Goal: Transaction & Acquisition: Subscribe to service/newsletter

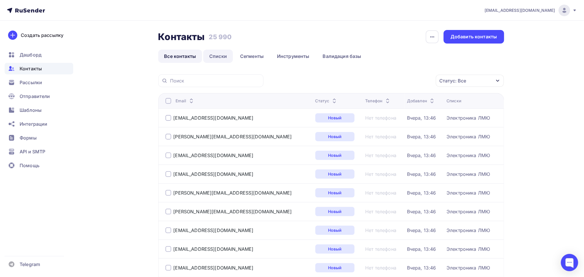
click at [222, 55] on link "Списки" at bounding box center [218, 56] width 30 height 13
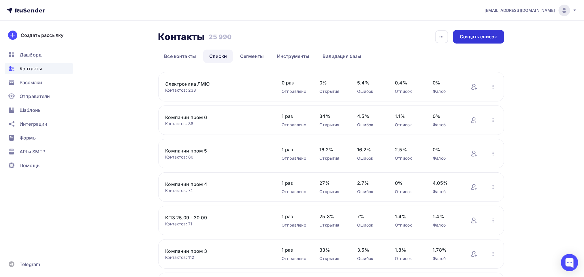
click at [473, 36] on div "Создать список" at bounding box center [478, 36] width 37 height 7
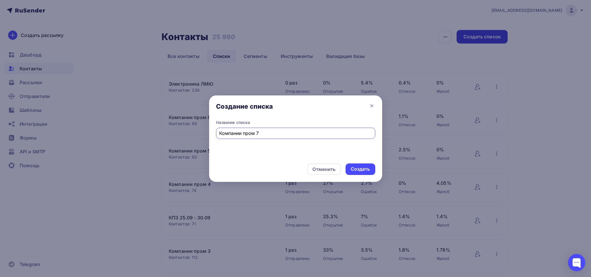
type input "Компании пром 7"
click at [370, 169] on div "Создать" at bounding box center [360, 169] width 30 height 12
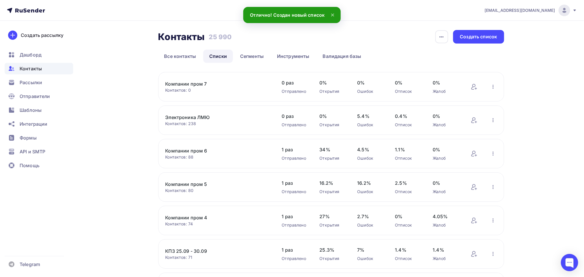
click at [185, 81] on link "Компании пром 7" at bounding box center [214, 83] width 98 height 7
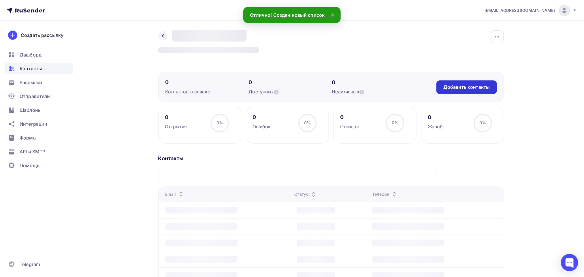
click at [484, 90] on div "Добавить контакты" at bounding box center [466, 87] width 46 height 7
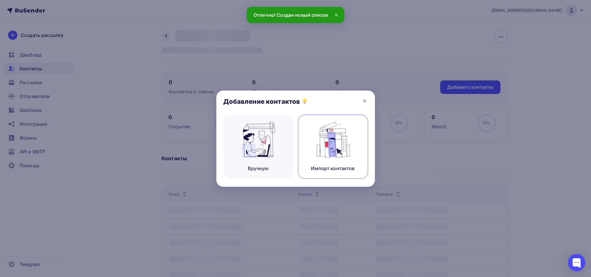
click at [323, 143] on img at bounding box center [332, 140] width 39 height 36
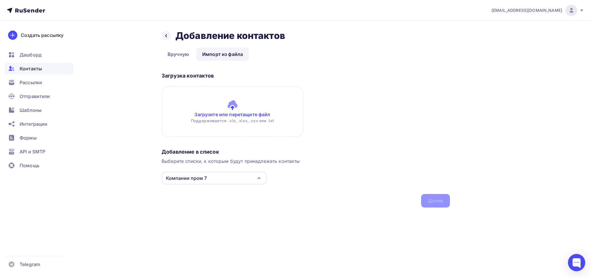
click at [211, 131] on input "file" at bounding box center [232, 111] width 142 height 51
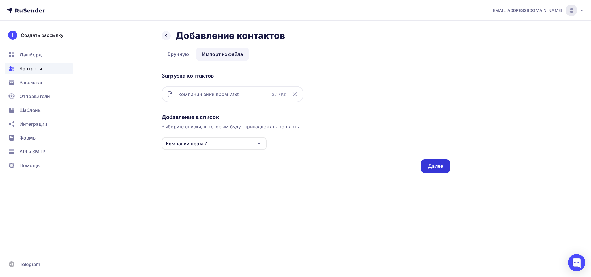
click at [447, 172] on div "Назад Добавление контактов Добавление контактов Вручную Импорт из файла Импорт …" at bounding box center [295, 108] width 473 height 175
click at [442, 170] on div "Далее" at bounding box center [435, 166] width 29 height 14
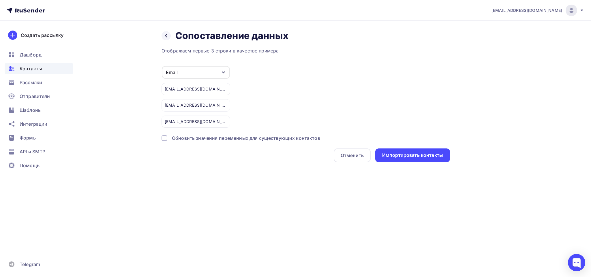
click at [439, 168] on div "Назад Сопоставление данных Сопоставление данных Отображаем первые 3 строки в ка…" at bounding box center [295, 103] width 473 height 165
click at [438, 159] on div "Импортировать контакты" at bounding box center [412, 155] width 61 height 7
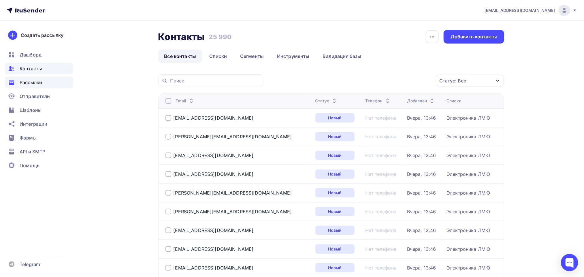
click at [37, 85] on span "Рассылки" at bounding box center [31, 82] width 22 height 7
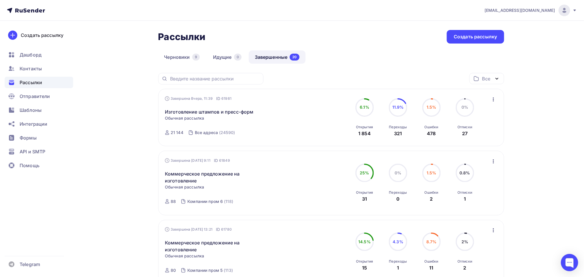
scroll to position [43, 0]
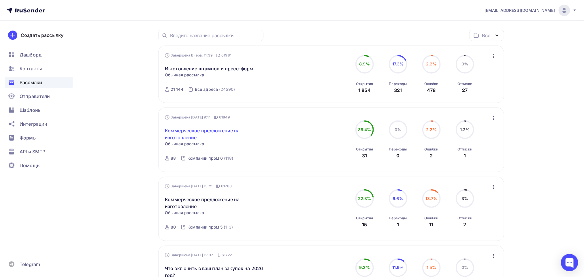
click at [187, 130] on link "Коммерческое предложение на изготовление" at bounding box center [214, 134] width 99 height 14
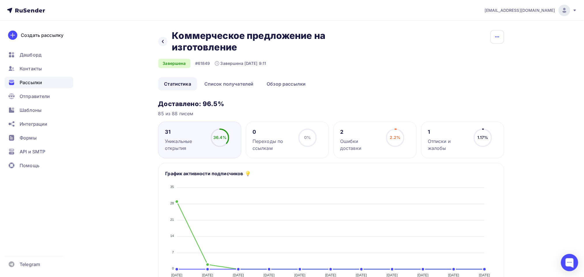
click at [497, 34] on icon "button" at bounding box center [497, 36] width 7 height 7
click at [481, 53] on div "Копировать" at bounding box center [475, 55] width 55 height 7
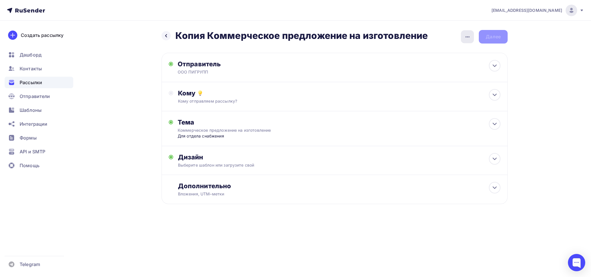
click at [463, 35] on div "button" at bounding box center [467, 36] width 13 height 13
click at [449, 61] on link "Переименовать рассылку" at bounding box center [437, 67] width 78 height 12
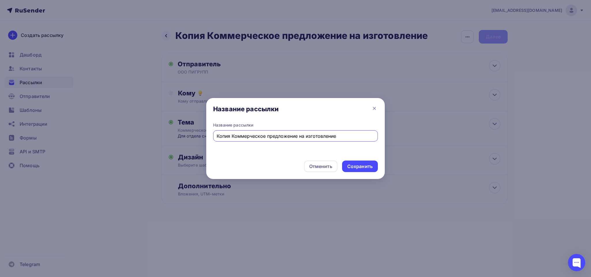
drag, startPoint x: 231, startPoint y: 135, endPoint x: 187, endPoint y: 137, distance: 44.1
click at [187, 137] on div "Название рассылки Название рассылки Копия Коммерческое предложение на изготовле…" at bounding box center [295, 138] width 591 height 277
type input "Коммерческое предложение на изготовление"
click at [363, 166] on div "Сохранить" at bounding box center [359, 166] width 25 height 7
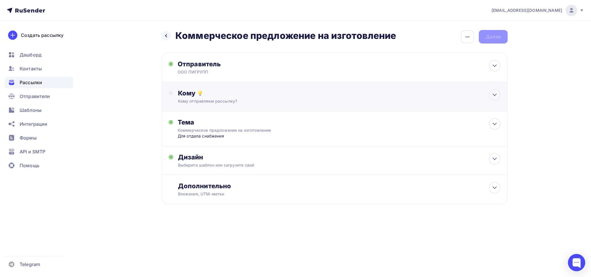
click at [228, 93] on div "Кому" at bounding box center [339, 93] width 322 height 8
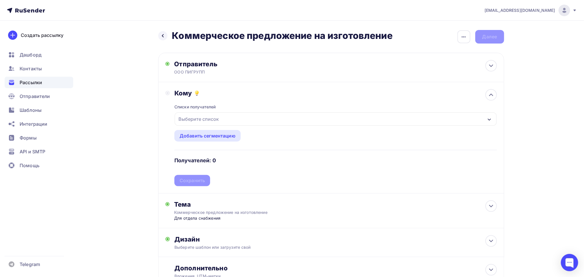
click at [203, 123] on div "Выберите список" at bounding box center [198, 119] width 45 height 10
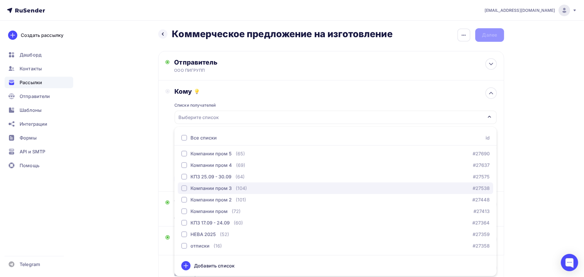
scroll to position [93, 0]
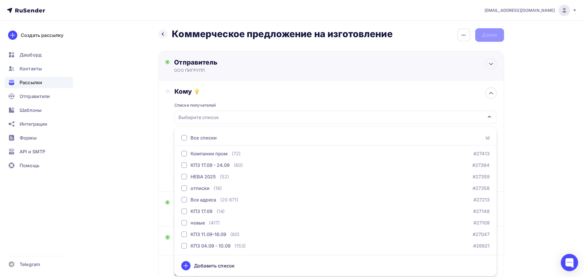
click at [244, 73] on div "ООО ПИГРУПП" at bounding box center [230, 70] width 112 height 6
type input "ООО ПИГРУПП"
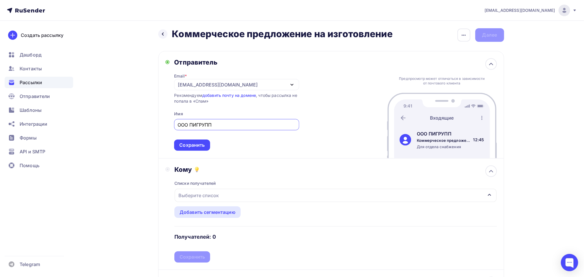
scroll to position [0, 0]
click at [161, 32] on icon at bounding box center [163, 34] width 5 height 5
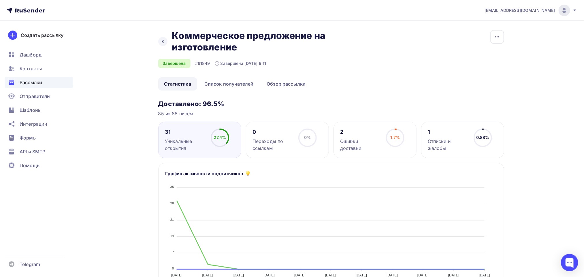
click at [165, 45] on div "Назад Коммерческое предложение на изготовление Коммерческое предложение на изго…" at bounding box center [254, 41] width 192 height 23
click at [165, 44] on div at bounding box center [162, 41] width 9 height 9
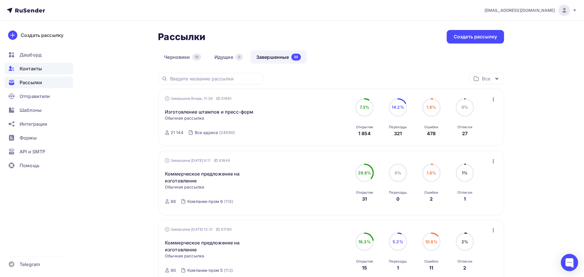
click at [32, 70] on span "Контакты" at bounding box center [31, 68] width 22 height 7
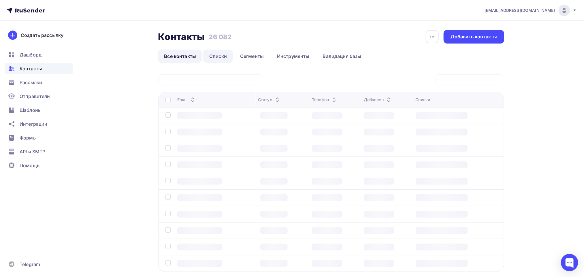
click at [211, 56] on link "Списки" at bounding box center [218, 56] width 30 height 13
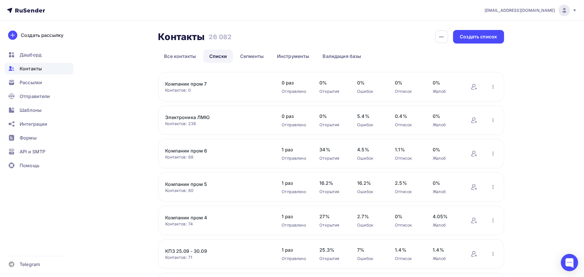
click at [187, 81] on link "Компании пром 7" at bounding box center [214, 83] width 98 height 7
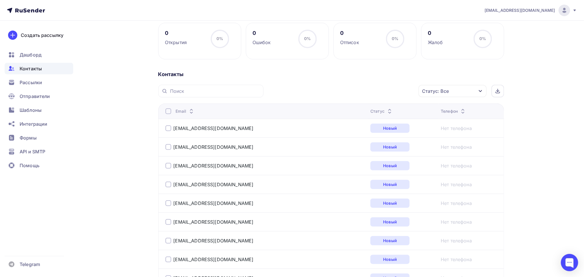
scroll to position [86, 0]
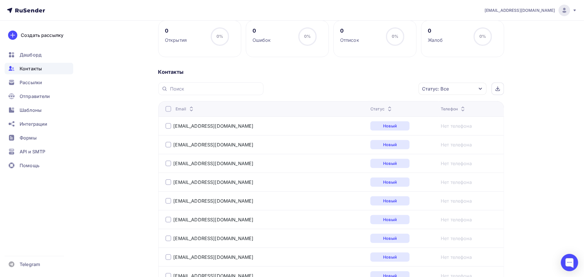
click at [451, 93] on div "Статус: Все" at bounding box center [453, 89] width 68 height 12
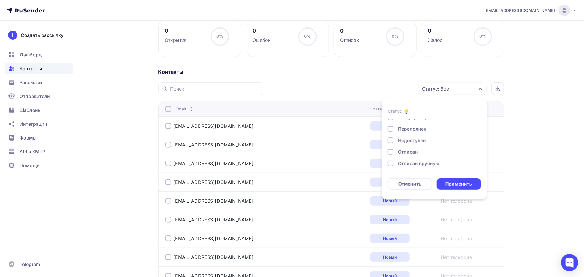
scroll to position [42, 0]
click at [404, 164] on div "Жалоба" at bounding box center [407, 162] width 18 height 7
click at [405, 152] on div "Отписан вручную" at bounding box center [419, 150] width 42 height 7
click at [406, 140] on div "Отписан" at bounding box center [408, 139] width 20 height 7
click at [404, 126] on div "Недоступен" at bounding box center [412, 127] width 28 height 7
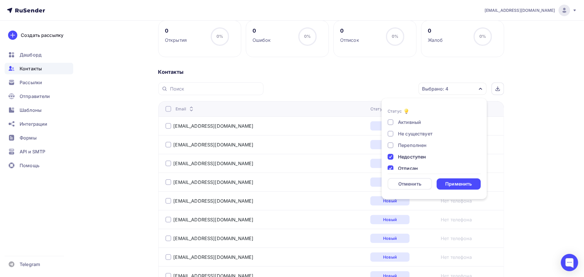
scroll to position [0, 0]
click at [407, 156] on div "Переполнен" at bounding box center [412, 157] width 29 height 7
click at [406, 145] on div "Не существует" at bounding box center [415, 145] width 35 height 7
click at [405, 136] on div "Активный" at bounding box center [409, 134] width 23 height 7
click at [463, 182] on div "Применить" at bounding box center [458, 184] width 27 height 7
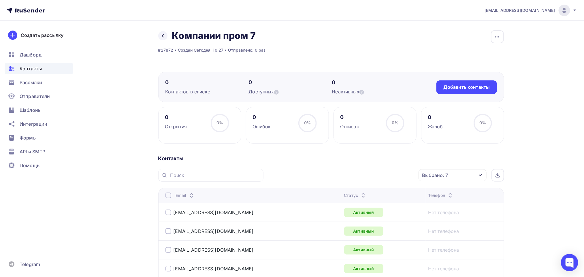
click at [169, 194] on div at bounding box center [168, 196] width 6 height 6
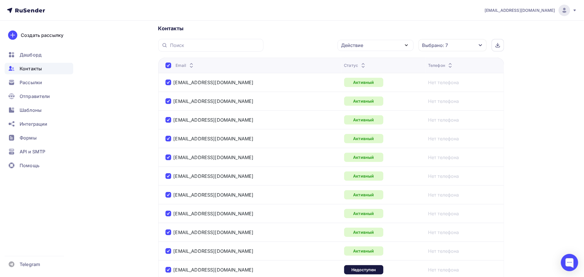
scroll to position [43, 0]
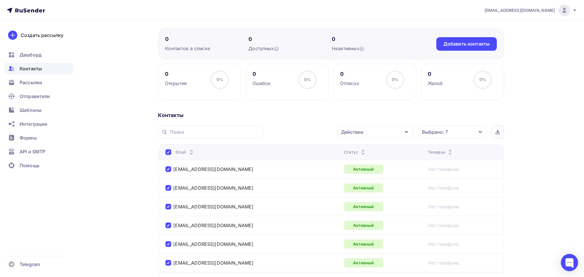
click at [370, 133] on div "Действие" at bounding box center [376, 132] width 76 height 11
click at [368, 157] on link "Исключить из списка" at bounding box center [375, 161] width 69 height 12
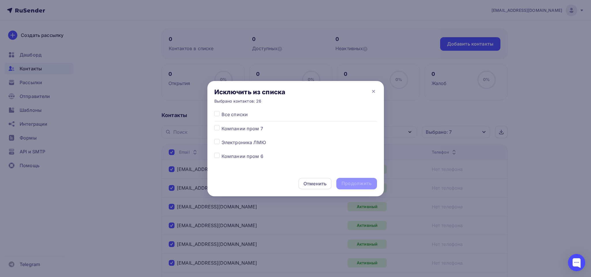
click at [253, 125] on span "Компании пром 7" at bounding box center [242, 128] width 42 height 7
click at [213, 128] on div "Все списки Компании пром 7 Электроника ЛМЮ Компании пром 6 Компании пром 5 Комп…" at bounding box center [295, 141] width 176 height 60
click at [221, 131] on div at bounding box center [217, 128] width 7 height 7
click at [220, 131] on div at bounding box center [217, 128] width 7 height 7
click at [221, 125] on label at bounding box center [221, 125] width 0 height 0
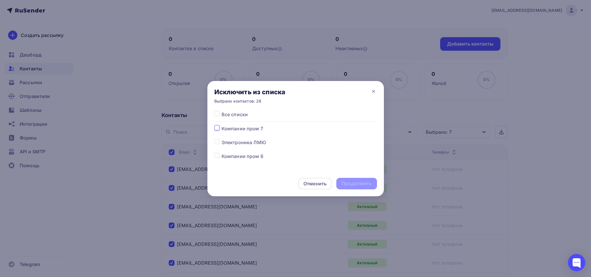
click at [218, 130] on input "checkbox" at bounding box center [216, 127] width 5 height 5
checkbox input "true"
click at [362, 185] on div "Продолжить" at bounding box center [356, 183] width 30 height 7
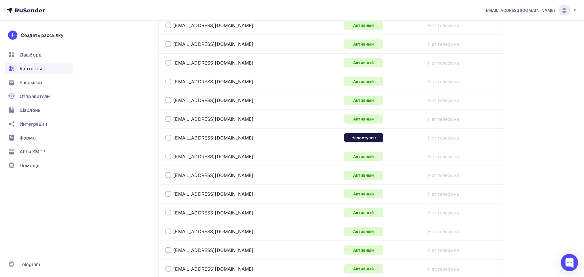
scroll to position [259, 0]
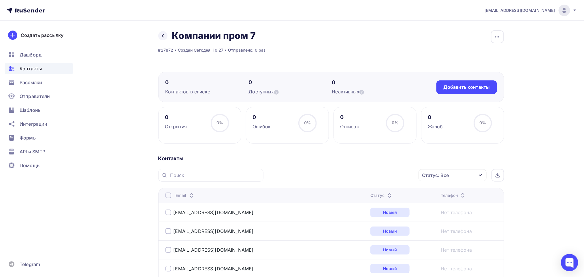
click at [456, 174] on div "Статус: Все" at bounding box center [453, 175] width 68 height 12
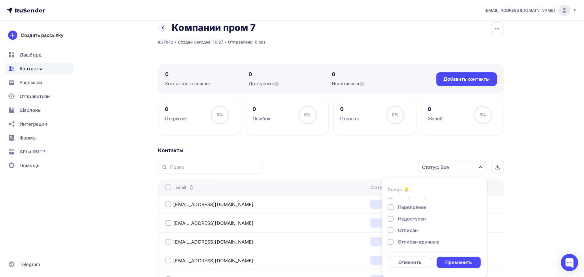
scroll to position [42, 0]
click at [404, 234] on div "Новый Активный Не существует Переполнен Недоступен Отписан Отписан вручную [GEO…" at bounding box center [434, 200] width 93 height 88
click at [389, 227] on div at bounding box center [391, 229] width 6 height 6
click at [389, 243] on div at bounding box center [391, 241] width 6 height 6
click at [391, 219] on div at bounding box center [391, 217] width 6 height 6
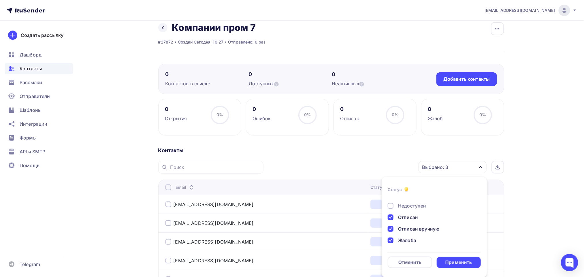
click at [389, 207] on div at bounding box center [391, 206] width 6 height 6
click at [393, 237] on div at bounding box center [391, 236] width 6 height 6
click at [390, 222] on div at bounding box center [391, 224] width 6 height 6
click at [389, 210] on div at bounding box center [391, 213] width 6 height 6
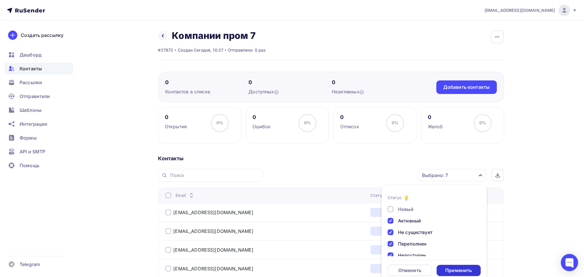
click at [454, 270] on div "Применить" at bounding box center [458, 270] width 27 height 7
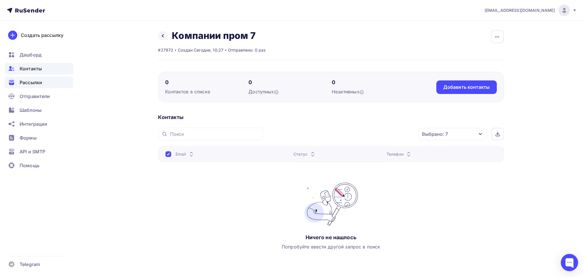
click at [41, 86] on span "Рассылки" at bounding box center [31, 82] width 22 height 7
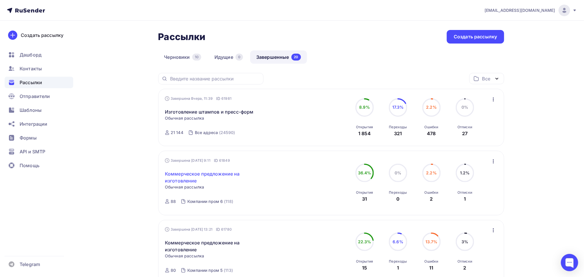
scroll to position [43, 0]
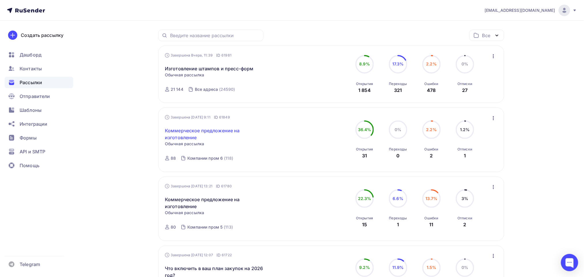
click at [186, 137] on link "Коммерческое предложение на изготовление" at bounding box center [214, 134] width 99 height 14
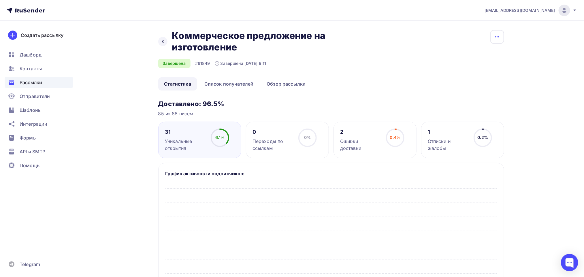
click at [498, 38] on icon "button" at bounding box center [497, 36] width 7 height 7
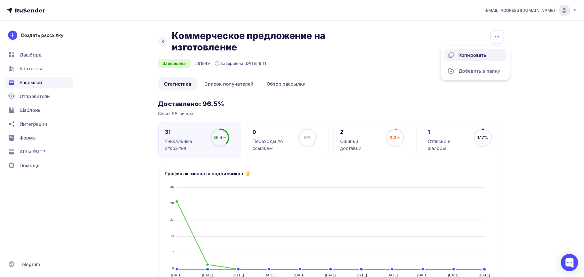
click at [478, 61] on link "Копировать" at bounding box center [475, 55] width 62 height 12
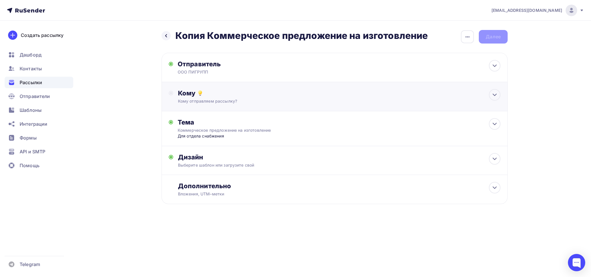
click at [214, 96] on div "Кому" at bounding box center [339, 93] width 322 height 8
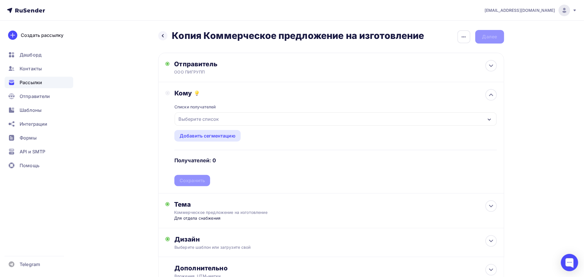
click at [204, 118] on div "Выберите список" at bounding box center [198, 119] width 45 height 10
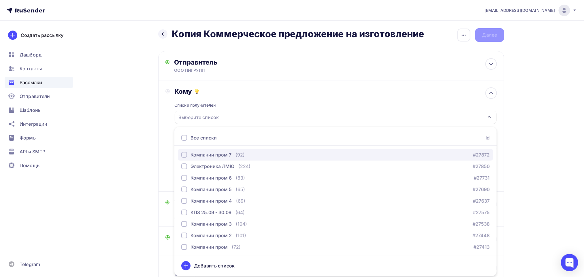
click at [217, 153] on div "Компании пром 7" at bounding box center [211, 154] width 41 height 7
click at [241, 111] on button "Компании пром 7" at bounding box center [335, 117] width 322 height 14
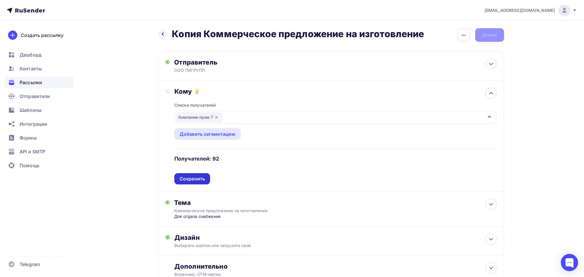
click at [190, 180] on div "Сохранить" at bounding box center [192, 179] width 25 height 7
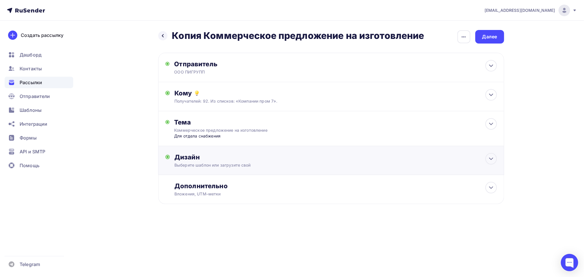
scroll to position [0, 0]
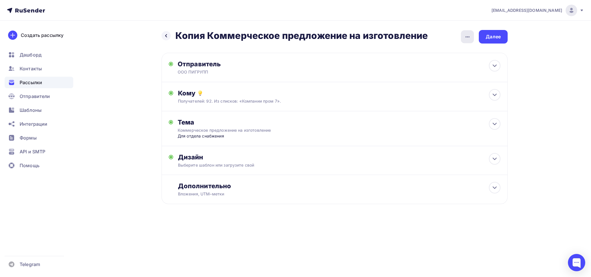
click at [464, 36] on icon "button" at bounding box center [467, 36] width 7 height 7
click at [435, 63] on div "Переименовать рассылку" at bounding box center [436, 66] width 71 height 7
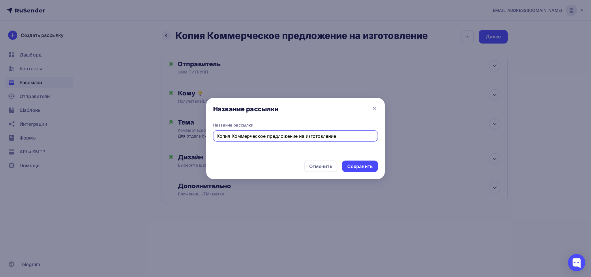
drag, startPoint x: 231, startPoint y: 133, endPoint x: 174, endPoint y: 140, distance: 57.1
click at [174, 140] on div "Название рассылки Название рассылки Копия Коммерческое предложение на изготовле…" at bounding box center [295, 138] width 591 height 277
type input "Коммерческое предложение на изготовление"
click at [368, 168] on div "Сохранить" at bounding box center [359, 166] width 25 height 7
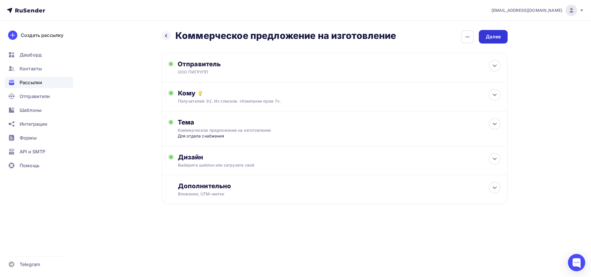
click at [493, 41] on div "Далее" at bounding box center [493, 37] width 29 height 14
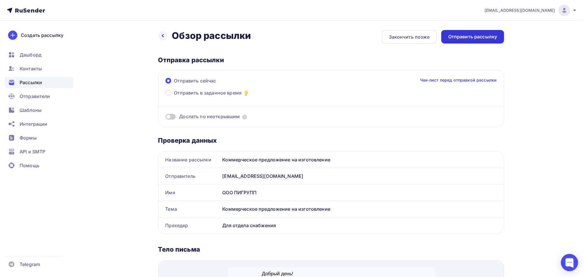
click at [490, 33] on div "Отправить рассылку" at bounding box center [472, 37] width 63 height 14
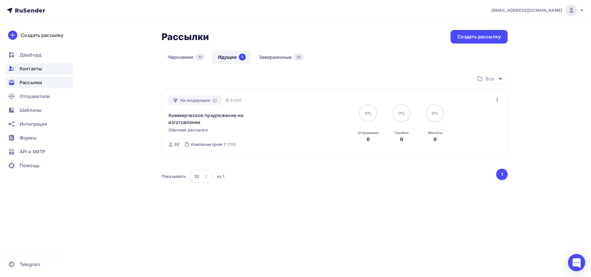
click at [22, 65] on span "Контакты" at bounding box center [31, 68] width 22 height 7
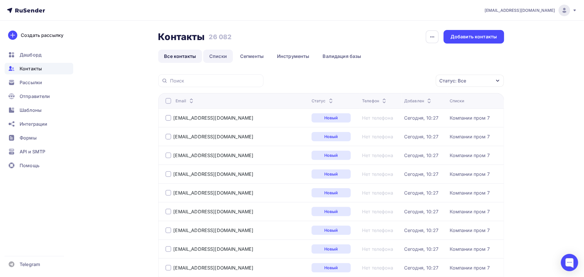
click at [227, 59] on link "Списки" at bounding box center [218, 56] width 30 height 13
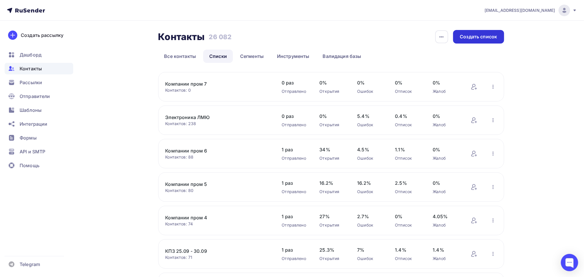
click at [490, 32] on div "Создать список" at bounding box center [478, 37] width 51 height 14
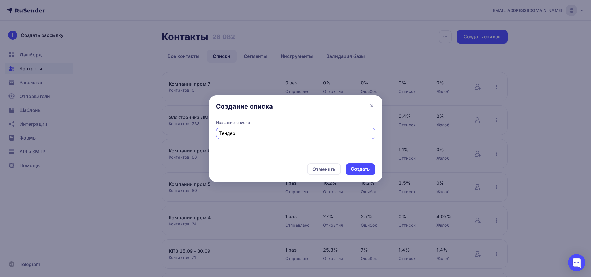
type input "Тендер"
click at [364, 171] on div "Создать" at bounding box center [360, 169] width 19 height 7
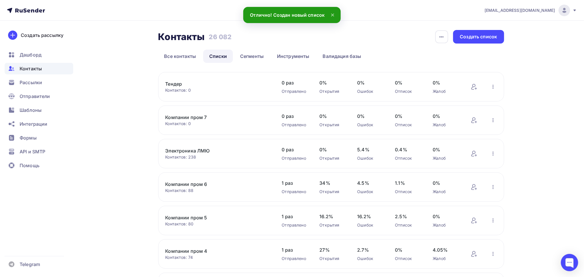
click at [176, 93] on div "Контактов: 0" at bounding box center [217, 90] width 105 height 6
click at [176, 91] on div "Контактов: 0" at bounding box center [217, 90] width 105 height 6
click at [173, 87] on div "Контактов: 0" at bounding box center [217, 90] width 105 height 6
click at [171, 85] on link "Тендер" at bounding box center [214, 83] width 98 height 7
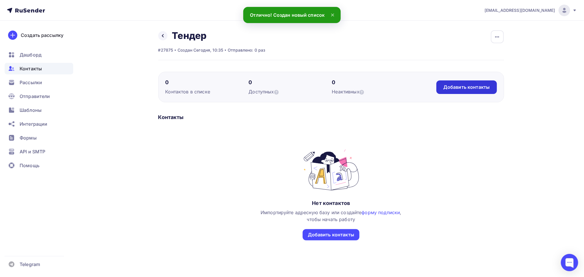
click at [455, 81] on div "Добавить контакты" at bounding box center [466, 87] width 60 height 14
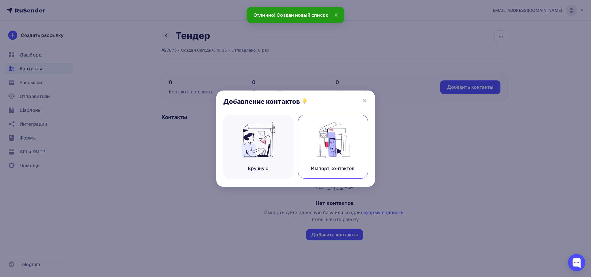
click at [314, 146] on img at bounding box center [332, 140] width 39 height 36
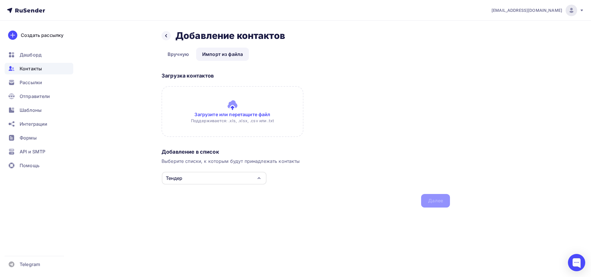
click at [229, 99] on input "file" at bounding box center [232, 111] width 142 height 51
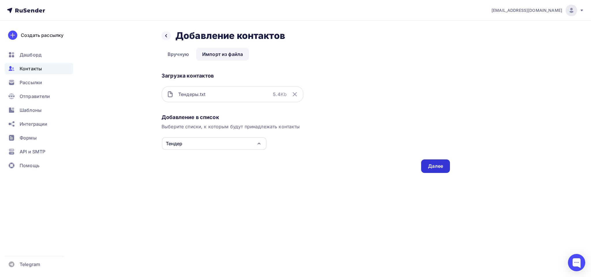
click at [428, 163] on div "Далее" at bounding box center [435, 166] width 15 height 7
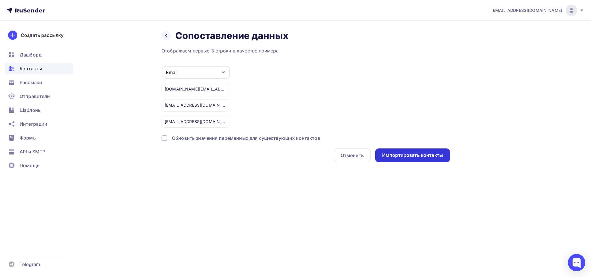
click at [427, 161] on div "Импортировать контакты" at bounding box center [412, 155] width 75 height 14
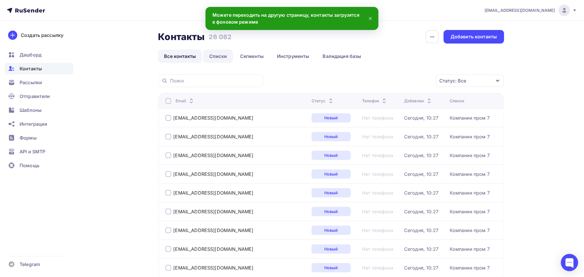
click at [217, 53] on link "Списки" at bounding box center [218, 56] width 30 height 13
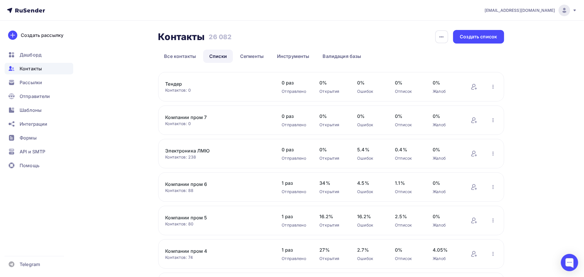
click at [187, 78] on div "Тендер Контактов: 0 Добавить контакты Переименовать список Скачать список Отпис…" at bounding box center [331, 86] width 346 height 29
click at [174, 86] on link "Тендер" at bounding box center [214, 83] width 98 height 7
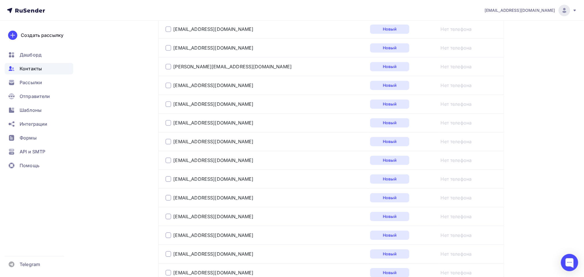
scroll to position [930, 0]
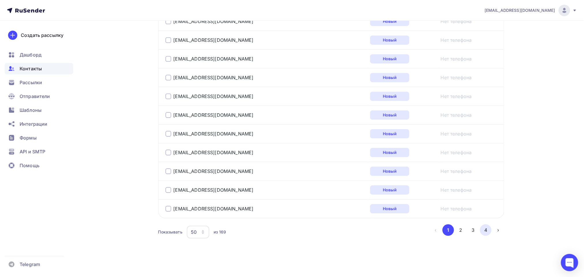
click at [483, 229] on button "4" at bounding box center [486, 230] width 12 height 12
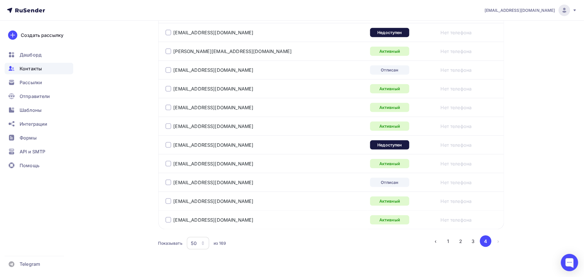
scroll to position [345, 0]
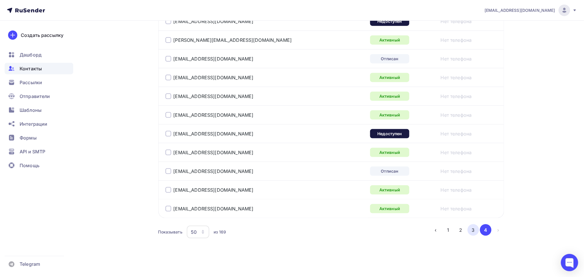
click at [473, 232] on button "3" at bounding box center [474, 230] width 12 height 12
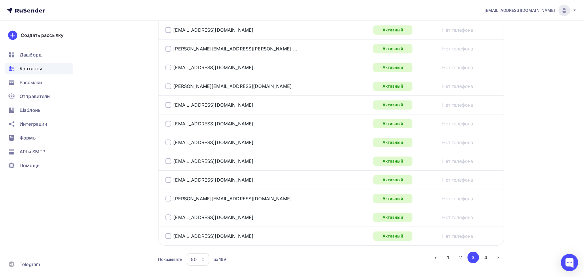
scroll to position [907, 0]
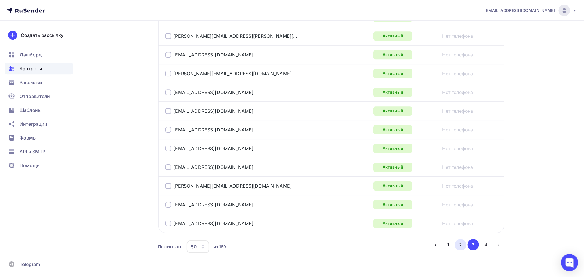
click at [455, 251] on button "2" at bounding box center [461, 245] width 12 height 12
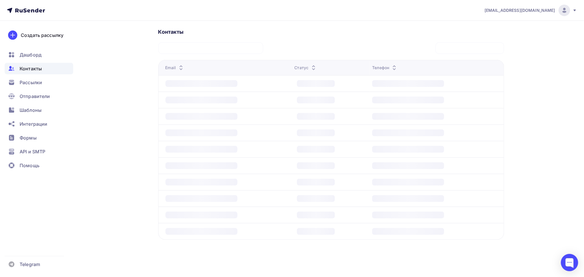
scroll to position [129, 0]
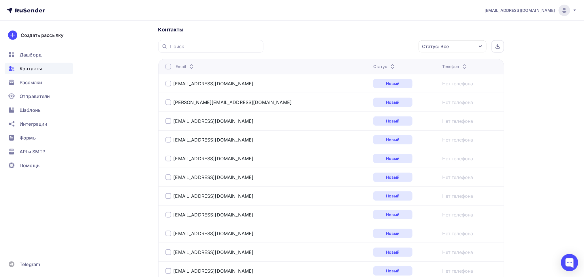
click at [455, 49] on div "Статус: Все" at bounding box center [453, 46] width 68 height 12
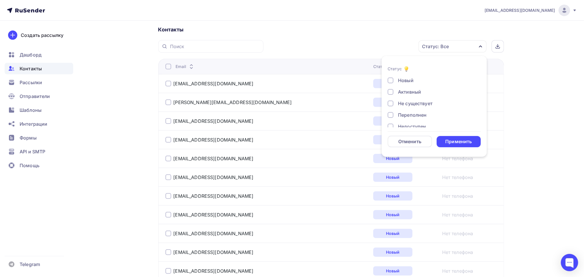
click at [409, 89] on div "Активный" at bounding box center [409, 92] width 23 height 7
click at [408, 101] on div "Не существует" at bounding box center [415, 103] width 35 height 7
click at [405, 114] on div "Переполнен" at bounding box center [412, 115] width 29 height 7
click at [399, 89] on div "Новый Активный Не существует Переполнен Недоступен Отписан Отписан вручную [GEO…" at bounding box center [434, 79] width 93 height 88
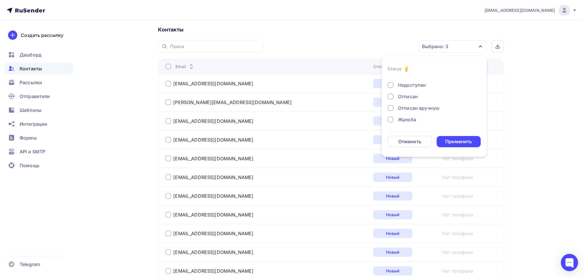
click at [397, 85] on div "Недоступен" at bounding box center [431, 85] width 86 height 7
click at [400, 96] on div "Отписан" at bounding box center [408, 96] width 20 height 7
click at [400, 107] on div "Отписан вручную" at bounding box center [419, 108] width 42 height 7
click at [400, 118] on div "Жалоба" at bounding box center [407, 119] width 18 height 7
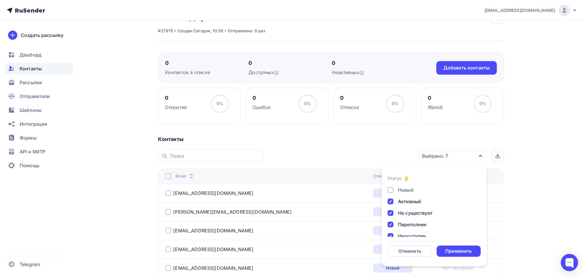
scroll to position [0, 0]
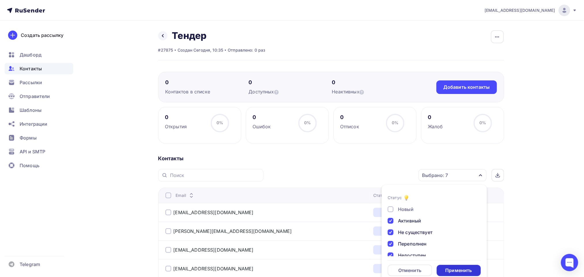
click at [450, 265] on div "Применить" at bounding box center [459, 270] width 44 height 11
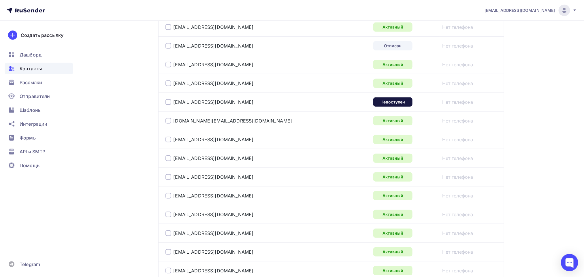
scroll to position [130, 0]
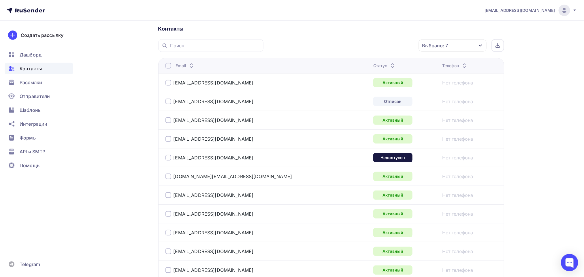
click at [167, 64] on div at bounding box center [168, 66] width 6 height 6
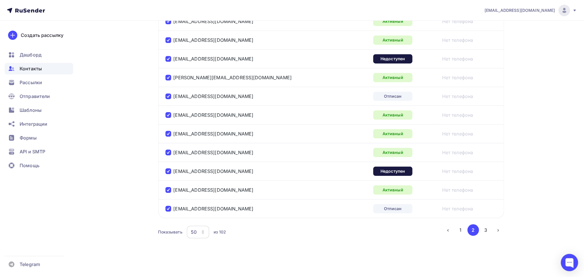
scroll to position [930, 0]
click at [198, 234] on div "50" at bounding box center [198, 232] width 22 height 13
click at [205, 219] on div "100" at bounding box center [220, 222] width 55 height 7
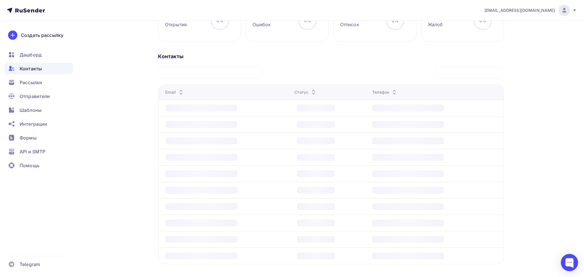
scroll to position [100, 0]
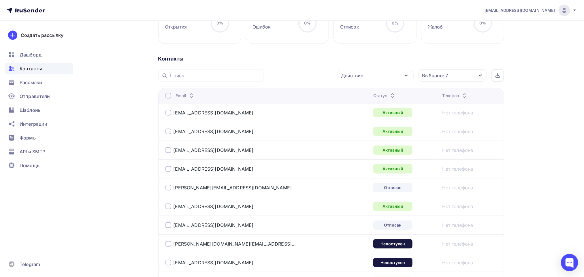
click at [167, 95] on div at bounding box center [168, 96] width 6 height 6
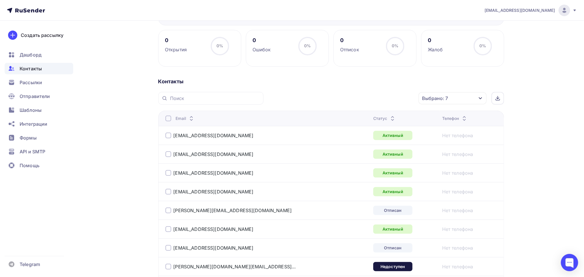
scroll to position [57, 0]
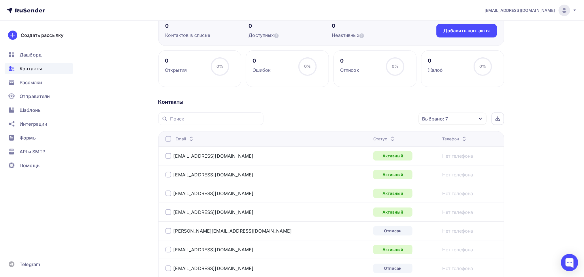
click at [168, 139] on div at bounding box center [168, 139] width 6 height 6
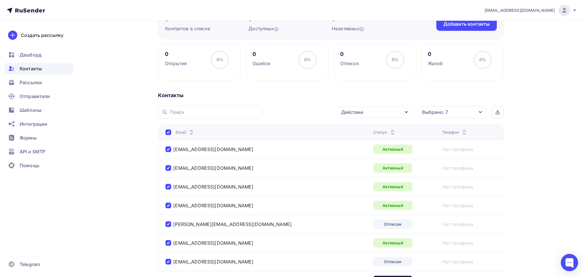
scroll to position [0, 0]
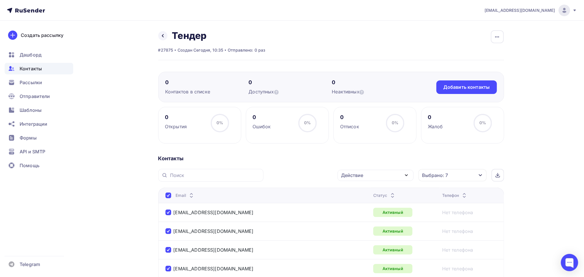
click at [390, 176] on div "Действие" at bounding box center [376, 175] width 76 height 11
click at [377, 200] on link "Исключить из списка" at bounding box center [375, 204] width 69 height 12
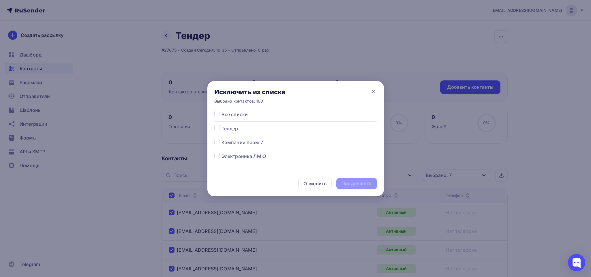
click at [220, 134] on div "Все списки Тендер Компании пром 7 Электроника ЛМЮ Компании пром 6 Компании пром…" at bounding box center [295, 239] width 163 height 256
click at [220, 131] on div at bounding box center [217, 128] width 7 height 7
click at [221, 125] on label at bounding box center [221, 125] width 0 height 0
click at [217, 130] on input "checkbox" at bounding box center [216, 127] width 5 height 5
checkbox input "true"
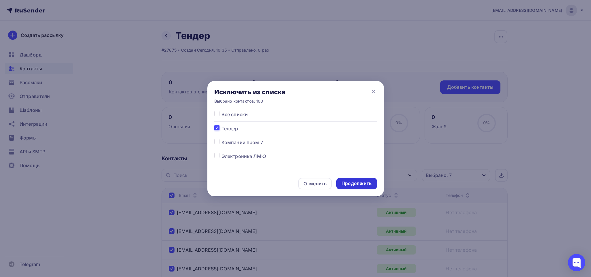
click at [375, 186] on div "Продолжить" at bounding box center [356, 184] width 40 height 12
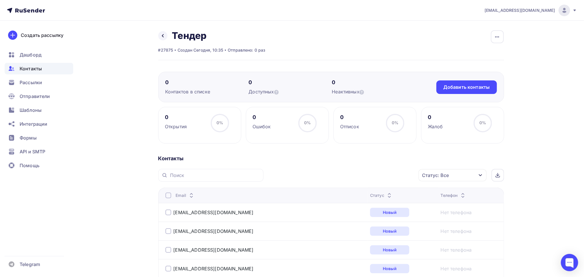
click at [412, 178] on div "Статус: Все Статус Новый Активный Не существует Переполнен Недоступен Отписан О…" at bounding box center [386, 175] width 237 height 13
click at [463, 176] on div "Статус: Все" at bounding box center [453, 175] width 68 height 12
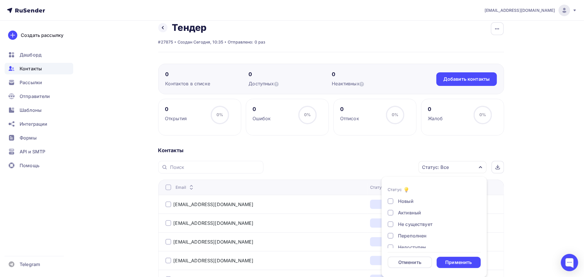
click at [401, 207] on div "Новый Активный Не существует Переполнен Недоступен Отписан Отписан вручную [GEO…" at bounding box center [434, 242] width 93 height 88
click at [396, 210] on div "Активный" at bounding box center [431, 212] width 86 height 7
drag, startPoint x: 401, startPoint y: 222, endPoint x: 401, endPoint y: 226, distance: 3.5
click at [401, 223] on div "Не существует" at bounding box center [415, 224] width 35 height 7
click at [401, 235] on div "Переполнен" at bounding box center [412, 235] width 29 height 7
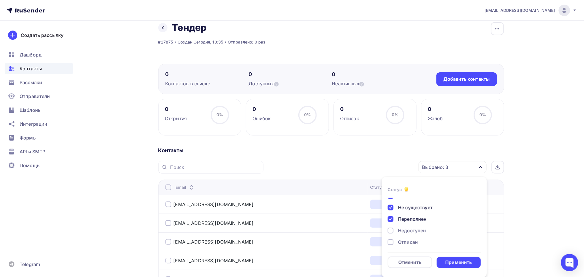
scroll to position [42, 0]
click at [404, 205] on div "Недоступен" at bounding box center [412, 205] width 28 height 7
click at [406, 214] on div "Отписан" at bounding box center [408, 217] width 20 height 7
click at [408, 226] on div "Отписан вручную" at bounding box center [419, 228] width 42 height 7
click at [407, 238] on div "Жалоба" at bounding box center [407, 240] width 18 height 7
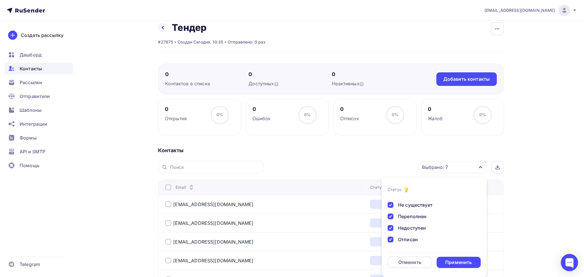
scroll to position [0, 0]
click at [464, 257] on div "Применить" at bounding box center [459, 262] width 44 height 11
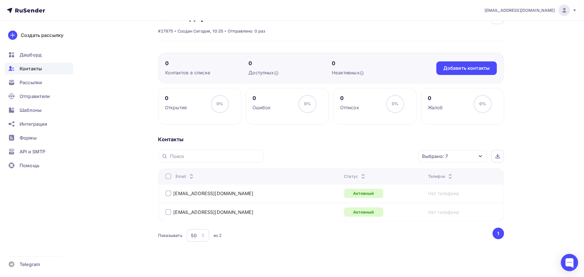
scroll to position [24, 0]
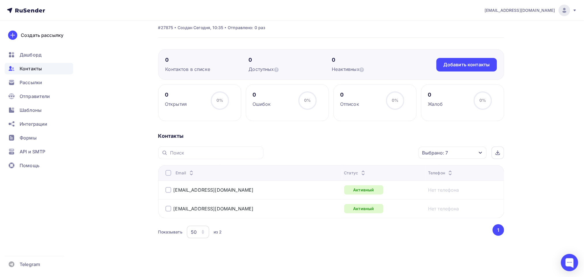
click at [166, 176] on th "Email" at bounding box center [250, 172] width 184 height 15
click at [167, 174] on div at bounding box center [168, 173] width 6 height 6
click at [395, 154] on div "Действие" at bounding box center [376, 152] width 76 height 11
click at [370, 178] on div "Исключить из списка" at bounding box center [370, 181] width 50 height 7
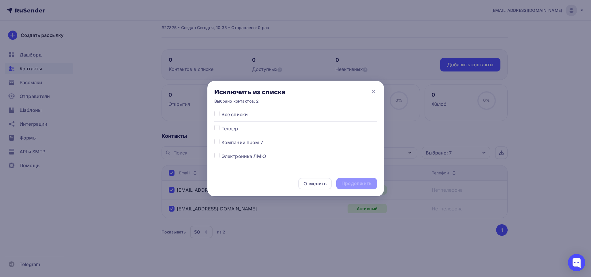
click at [225, 127] on span "Тендер" at bounding box center [229, 128] width 17 height 7
click at [221, 125] on label at bounding box center [221, 125] width 0 height 0
click at [217, 130] on input "checkbox" at bounding box center [216, 127] width 5 height 5
checkbox input "true"
click at [364, 182] on div "Продолжить" at bounding box center [356, 183] width 30 height 7
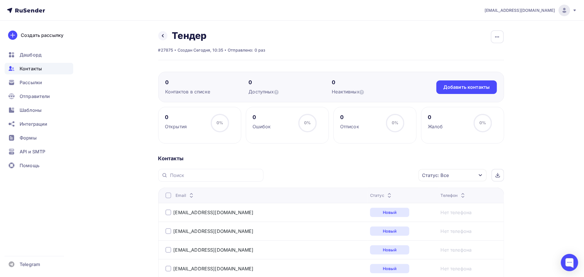
click at [29, 67] on span "Контакты" at bounding box center [31, 68] width 22 height 7
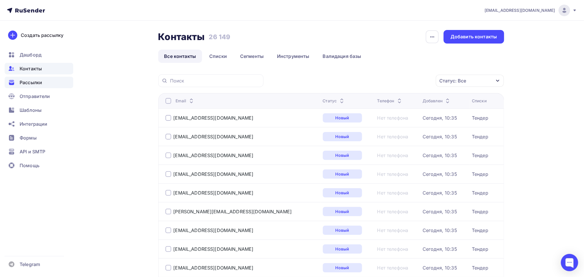
click at [30, 82] on span "Рассылки" at bounding box center [31, 82] width 22 height 7
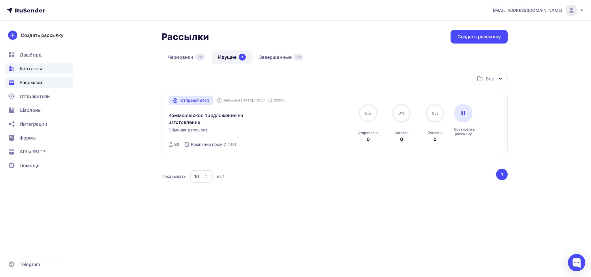
click at [46, 67] on div "Контакты" at bounding box center [39, 69] width 69 height 12
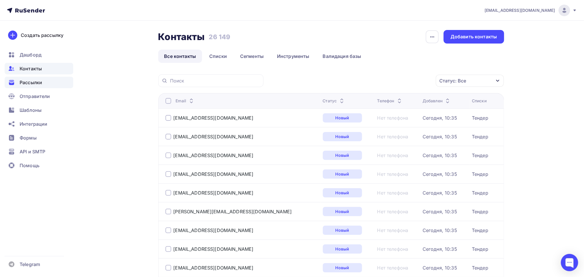
click at [38, 85] on span "Рассылки" at bounding box center [31, 82] width 22 height 7
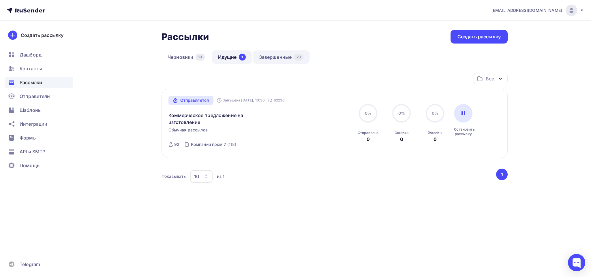
click at [257, 59] on link "Завершенные 20" at bounding box center [281, 56] width 57 height 13
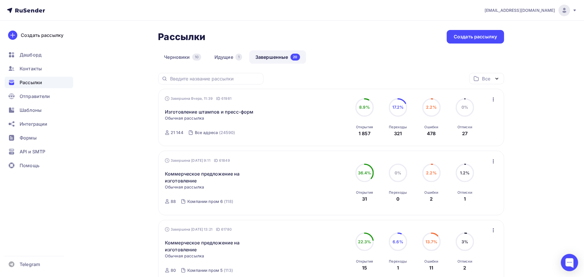
click at [497, 163] on div "Завершена [DATE] 9:11 ID 61849 Коммерческое предложение на изготовление Статист…" at bounding box center [331, 183] width 346 height 64
click at [492, 160] on icon "button" at bounding box center [493, 161] width 7 height 7
click at [478, 199] on div "Копировать в новую" at bounding box center [467, 199] width 59 height 7
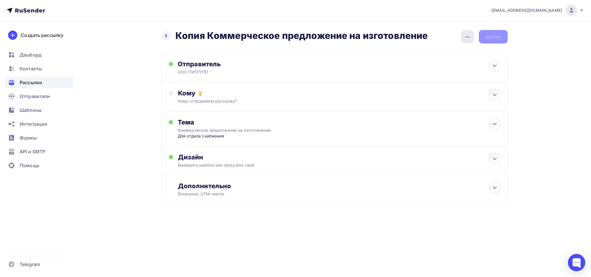
click at [466, 38] on icon "button" at bounding box center [467, 36] width 7 height 7
click at [441, 69] on div "Переименовать рассылку" at bounding box center [436, 66] width 71 height 7
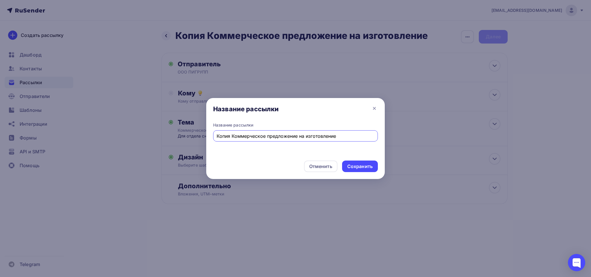
drag, startPoint x: 229, startPoint y: 136, endPoint x: 151, endPoint y: 139, distance: 78.5
click at [152, 139] on div "Название рассылки Название рассылки Копия Коммерческое предложение на изготовле…" at bounding box center [295, 138] width 591 height 277
type input "Коммерческое предложение на изготовление"
click at [346, 166] on div "Сохранить" at bounding box center [360, 167] width 36 height 12
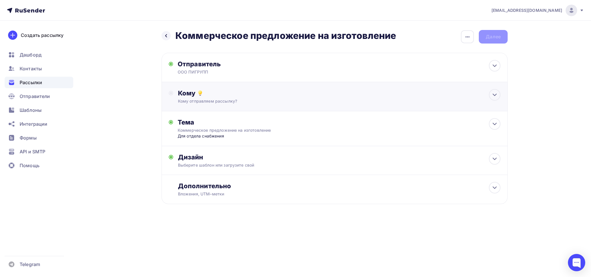
click at [251, 96] on div "Кому" at bounding box center [339, 93] width 322 height 8
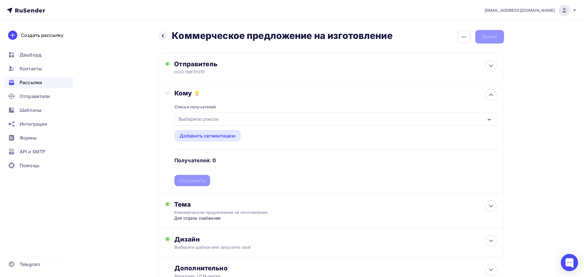
click at [244, 129] on div "Списки получателей Выберите список Все списки id Тендер (67) #27875 Компании пр…" at bounding box center [335, 141] width 322 height 89
click at [243, 125] on div "Выберите список" at bounding box center [336, 118] width 322 height 13
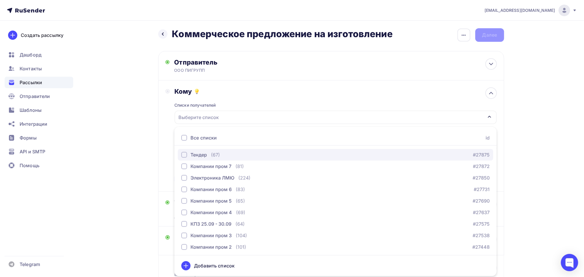
click at [196, 153] on div "Тендер" at bounding box center [199, 154] width 16 height 7
click at [248, 140] on div "Все списки id" at bounding box center [335, 137] width 322 height 15
click at [248, 99] on div "Списки получателей Тендер Все списки id Тендер (67) #27875 Компании пром 7 (81)…" at bounding box center [335, 139] width 322 height 89
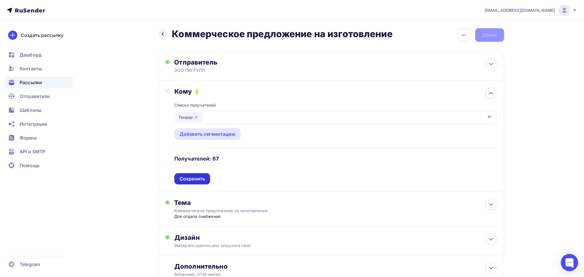
click at [188, 182] on div "Сохранить" at bounding box center [192, 179] width 25 height 7
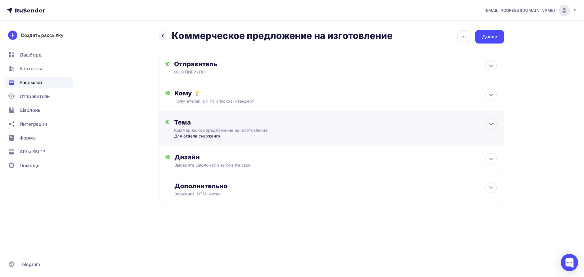
scroll to position [0, 0]
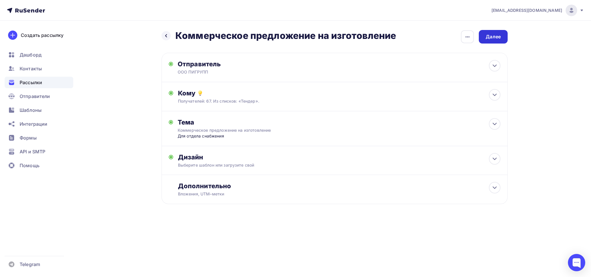
click at [495, 39] on div "Далее" at bounding box center [492, 36] width 15 height 7
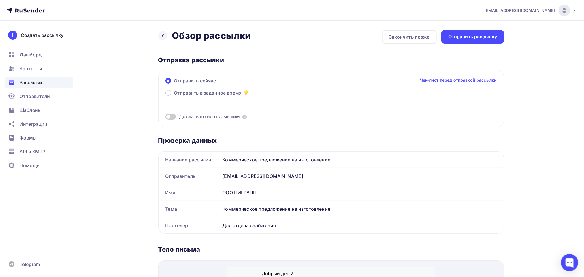
click at [247, 229] on div "Для отдела снабжения" at bounding box center [362, 225] width 284 height 16
click at [249, 227] on div "Для отдела снабжения" at bounding box center [362, 225] width 284 height 16
click at [280, 224] on div "Для отдела снабжения" at bounding box center [362, 225] width 284 height 16
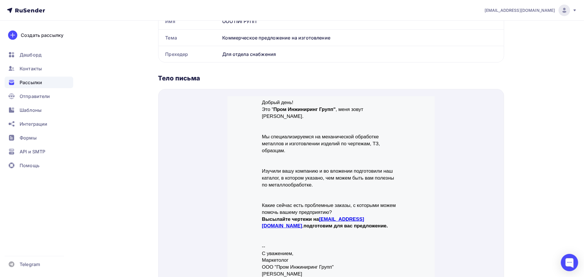
scroll to position [173, 0]
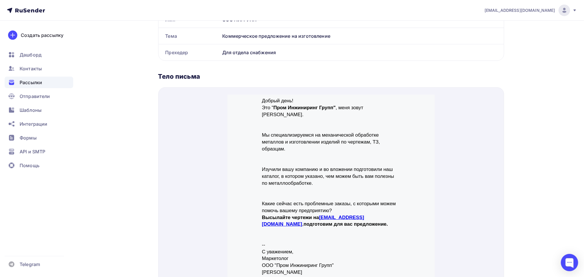
click at [259, 52] on div "Для отдела снабжения" at bounding box center [362, 52] width 284 height 16
click at [256, 57] on div "Для отдела снабжения" at bounding box center [362, 52] width 284 height 16
click at [294, 54] on div "Для отдела снабжения" at bounding box center [362, 52] width 284 height 16
drag, startPoint x: 293, startPoint y: 51, endPoint x: 237, endPoint y: 41, distance: 57.1
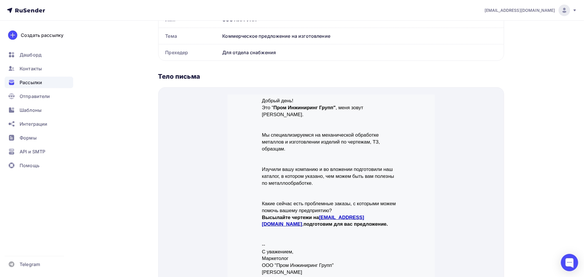
click at [237, 41] on div "Название рассылки Коммерческое предложение на изготовление Отправитель [EMAIL_A…" at bounding box center [331, 19] width 346 height 82
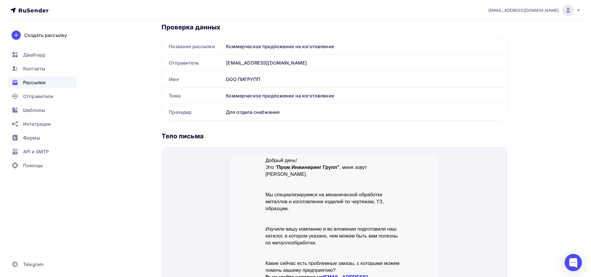
scroll to position [0, 0]
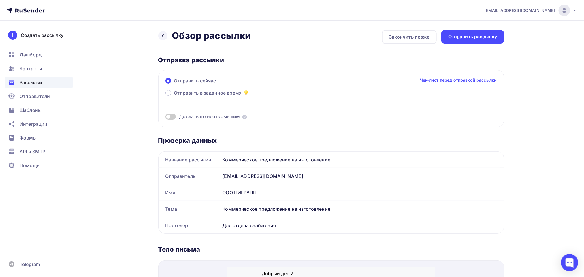
click at [248, 223] on div "Для отдела снабжения" at bounding box center [362, 225] width 284 height 16
click at [282, 226] on div "Для отдела снабжения" at bounding box center [362, 225] width 284 height 16
click at [163, 35] on icon at bounding box center [163, 35] width 2 height 3
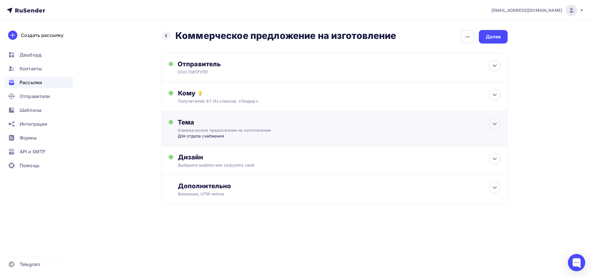
click at [202, 128] on div "Коммерческое предложение на изготовление" at bounding box center [229, 130] width 103 height 6
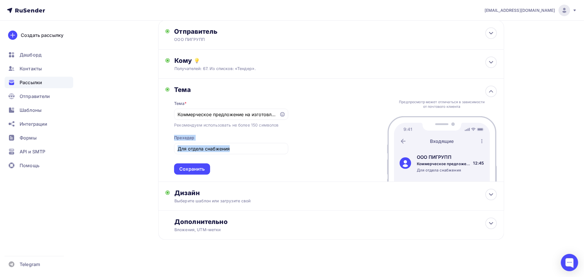
drag, startPoint x: 240, startPoint y: 144, endPoint x: 144, endPoint y: 136, distance: 97.2
click at [144, 136] on div "Назад Коммерческое предложение на изготовление Коммерческое предложение на изго…" at bounding box center [292, 132] width 473 height 289
click at [192, 146] on input "Для отдела снабжения" at bounding box center [231, 148] width 107 height 7
drag, startPoint x: 242, startPoint y: 146, endPoint x: 170, endPoint y: 139, distance: 72.7
click at [170, 139] on div "[PERSON_NAME] * Коммерческое предложение на изготовление Рекомендуем использова…" at bounding box center [226, 130] width 123 height 89
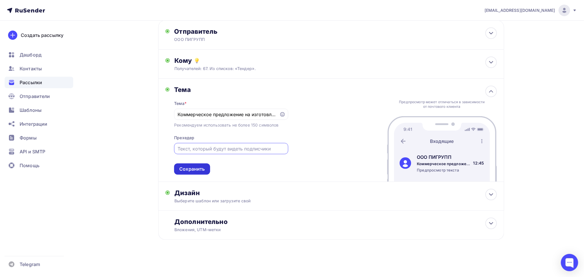
click at [203, 167] on div "Сохранить" at bounding box center [191, 169] width 25 height 7
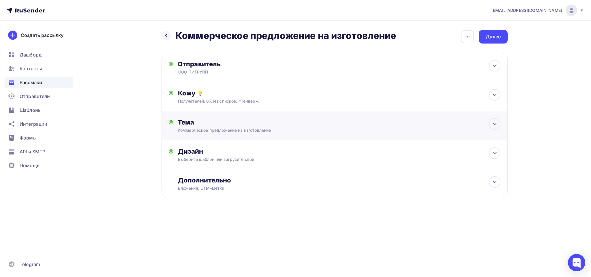
click at [302, 134] on div "Тема Коммерческое предложение на изготовление Тема * Коммерческое предложение н…" at bounding box center [334, 125] width 346 height 29
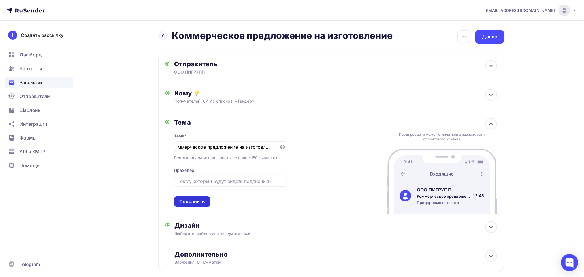
click at [191, 200] on div "Сохранить" at bounding box center [191, 201] width 25 height 7
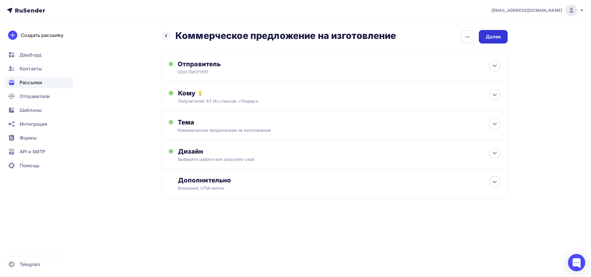
click at [502, 31] on div "Далее" at bounding box center [493, 37] width 29 height 14
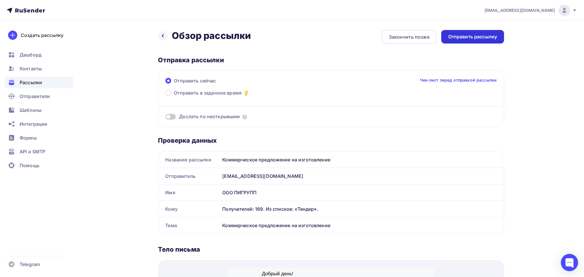
click at [477, 33] on div "Отправить рассылку" at bounding box center [472, 37] width 63 height 14
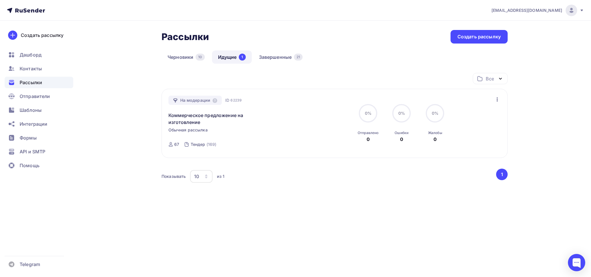
click at [39, 82] on span "Рассылки" at bounding box center [31, 82] width 22 height 7
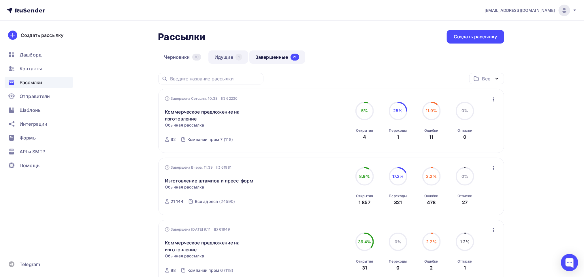
click at [233, 57] on link "Идущие 1" at bounding box center [228, 56] width 40 height 13
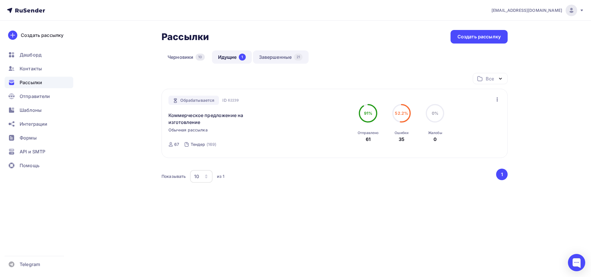
click at [255, 56] on link "Завершенные 21" at bounding box center [281, 56] width 56 height 13
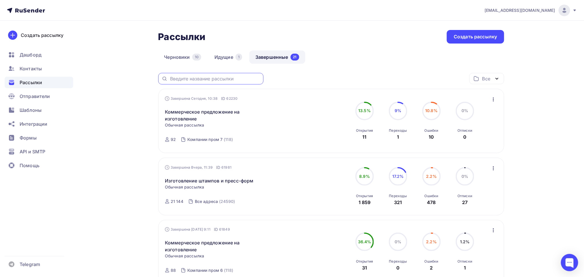
click at [188, 81] on input "text" at bounding box center [215, 79] width 90 height 6
paste input "[EMAIL_ADDRESS][DOMAIN_NAME]"
type input "[EMAIL_ADDRESS][DOMAIN_NAME]"
click at [29, 68] on span "Контакты" at bounding box center [31, 68] width 22 height 7
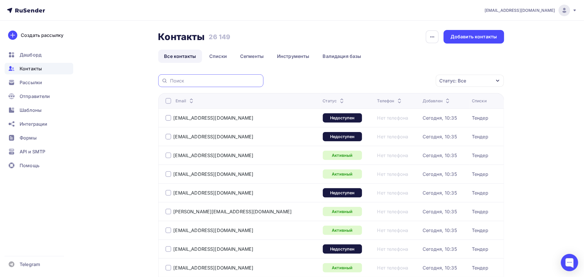
click at [201, 82] on input "text" at bounding box center [215, 81] width 90 height 6
paste input "[EMAIL_ADDRESS][DOMAIN_NAME]"
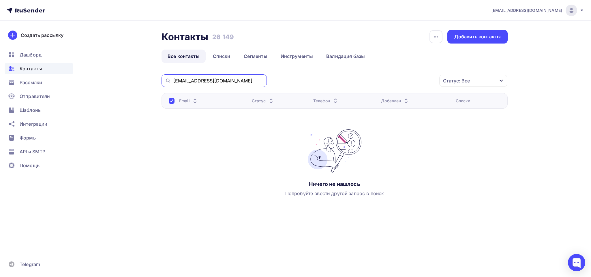
click at [191, 82] on input "[EMAIL_ADDRESS][DOMAIN_NAME]" at bounding box center [218, 81] width 90 height 6
drag, startPoint x: 236, startPoint y: 77, endPoint x: 137, endPoint y: 92, distance: 100.5
click at [109, 92] on div "Контакты Контакты 26 149 26 149 История импорта Добавить контакты Все контакты …" at bounding box center [295, 133] width 473 height 225
drag, startPoint x: 221, startPoint y: 80, endPoint x: 116, endPoint y: 80, distance: 104.7
click at [116, 80] on div "Контакты Контакты 26 149 26 149 История импорта Добавить контакты Все контакты …" at bounding box center [295, 133] width 473 height 225
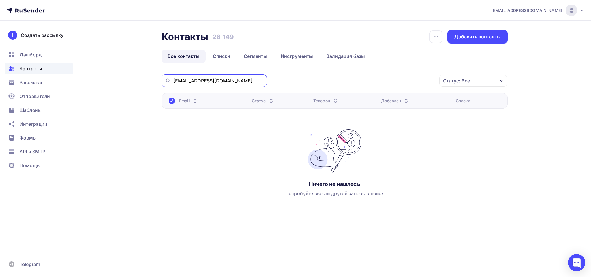
paste input "[PERSON_NAME]"
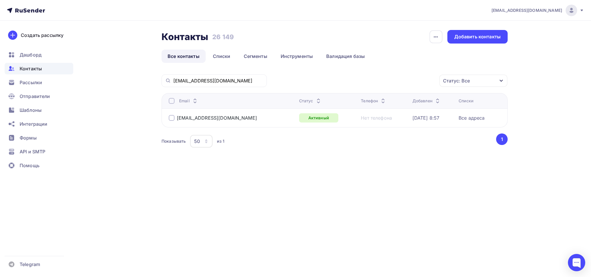
click at [242, 84] on div "[EMAIL_ADDRESS][DOMAIN_NAME]" at bounding box center [213, 80] width 105 height 13
drag, startPoint x: 240, startPoint y: 82, endPoint x: 107, endPoint y: 76, distance: 133.3
click at [108, 76] on div "Контакты Контакты 26 149 26 149 История импорта Добавить контакты Все контакты …" at bounding box center [295, 103] width 473 height 165
paste input "renera.dou@[PERSON_NAME]"
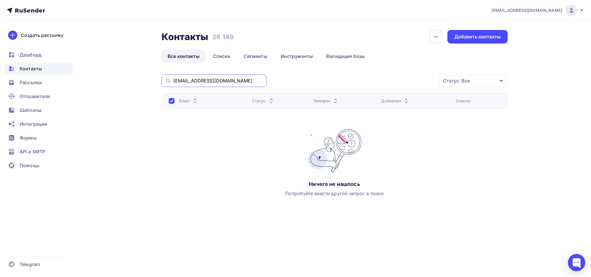
drag, startPoint x: 237, startPoint y: 80, endPoint x: 111, endPoint y: 77, distance: 126.6
click at [111, 77] on div "Контакты Контакты 26 149 26 149 История импорта Добавить контакты Все контакты …" at bounding box center [295, 133] width 473 height 225
paste input "VlMChukharev"
type input "[EMAIL_ADDRESS][DOMAIN_NAME]"
click at [35, 83] on span "Рассылки" at bounding box center [31, 82] width 22 height 7
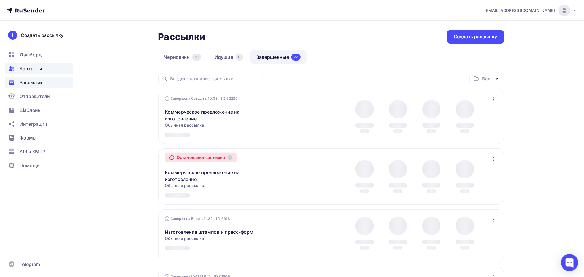
click at [36, 66] on span "Контакты" at bounding box center [31, 68] width 22 height 7
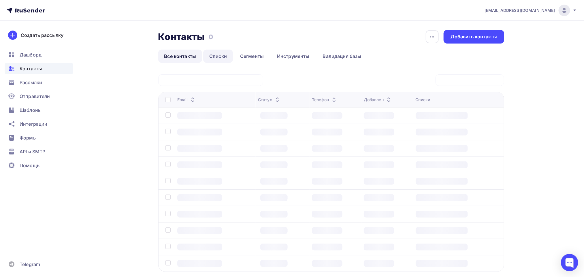
click at [222, 58] on link "Списки" at bounding box center [218, 56] width 30 height 13
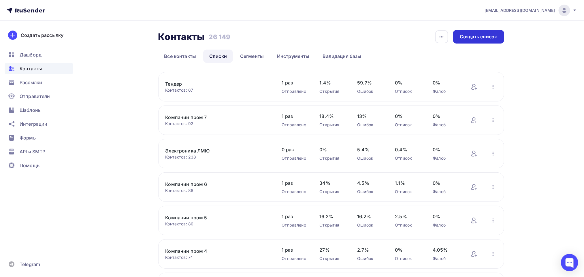
click at [473, 36] on div "Создать список" at bounding box center [478, 36] width 37 height 7
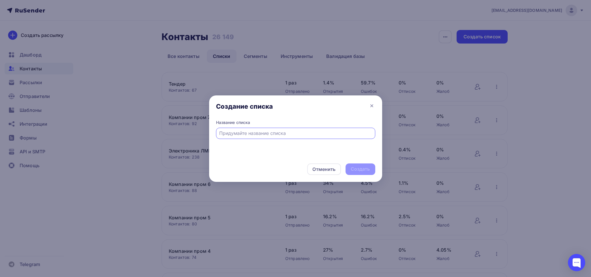
click at [264, 137] on input "text" at bounding box center [295, 133] width 153 height 7
type input "КПЗ 01.10 - 07.10"
click at [353, 165] on div "Создать" at bounding box center [360, 169] width 30 height 12
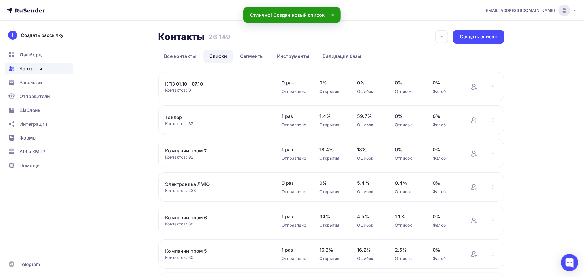
click at [170, 82] on link "КПЗ 01.10 - 07.10" at bounding box center [214, 83] width 98 height 7
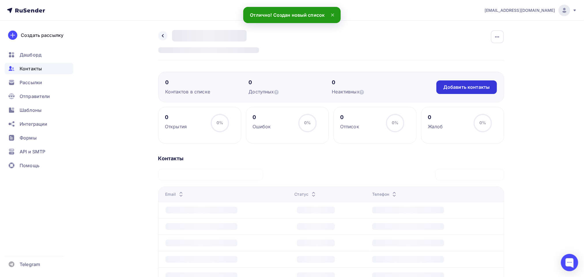
click at [489, 85] on div "Добавить контакты" at bounding box center [466, 87] width 46 height 7
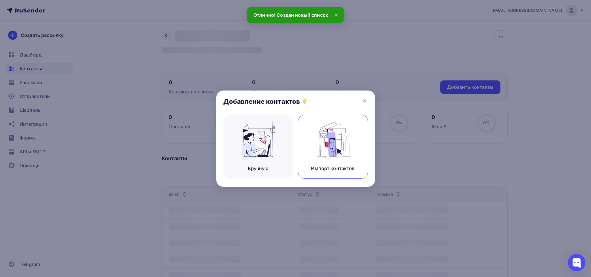
click at [323, 133] on img at bounding box center [332, 140] width 39 height 36
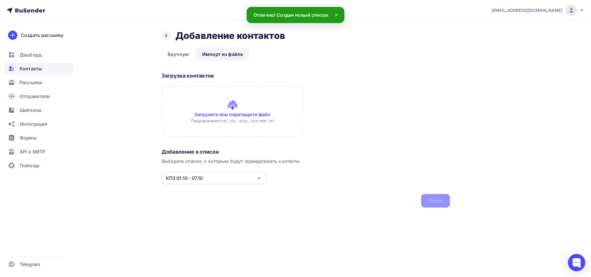
click at [223, 117] on input "file" at bounding box center [232, 111] width 142 height 51
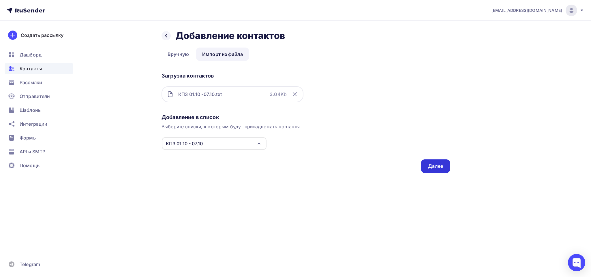
click at [438, 164] on div "Далее" at bounding box center [435, 166] width 15 height 7
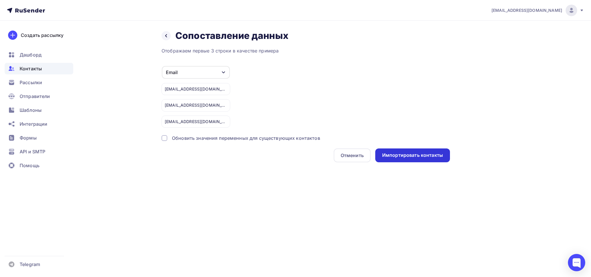
click at [437, 152] on div "Импортировать контакты" at bounding box center [412, 155] width 75 height 14
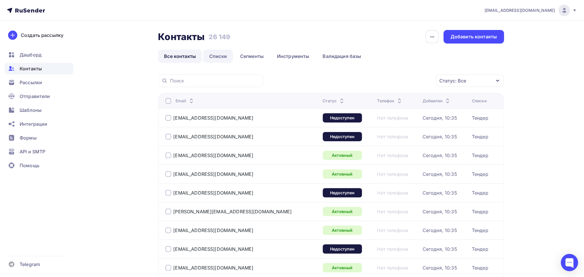
click at [220, 53] on link "Списки" at bounding box center [218, 56] width 30 height 13
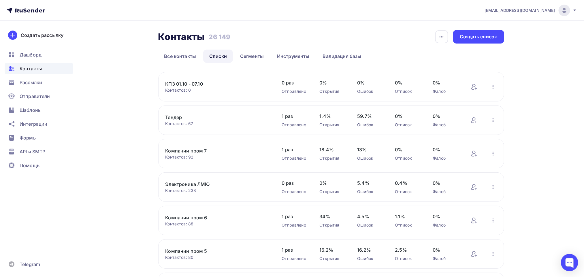
click at [184, 84] on link "КПЗ 01.10 - 07.10" at bounding box center [214, 83] width 98 height 7
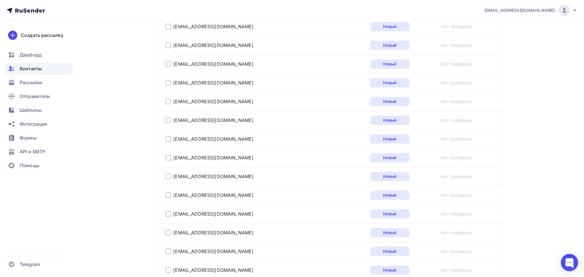
scroll to position [930, 0]
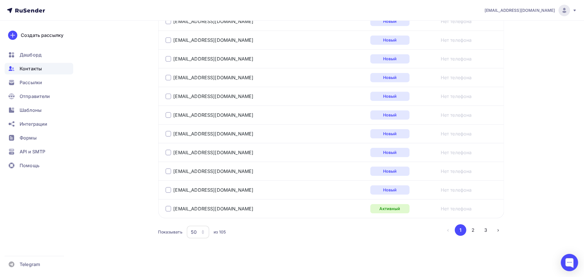
click at [200, 229] on div "50" at bounding box center [198, 232] width 22 height 13
click at [207, 219] on div "100" at bounding box center [220, 222] width 55 height 7
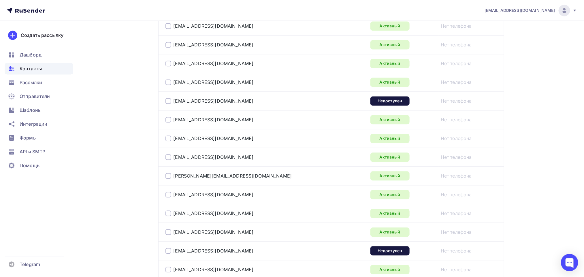
scroll to position [1874, 0]
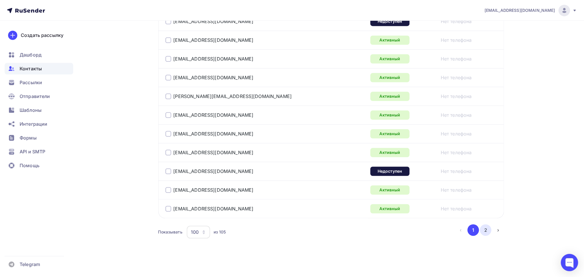
click at [486, 232] on button "2" at bounding box center [486, 230] width 12 height 12
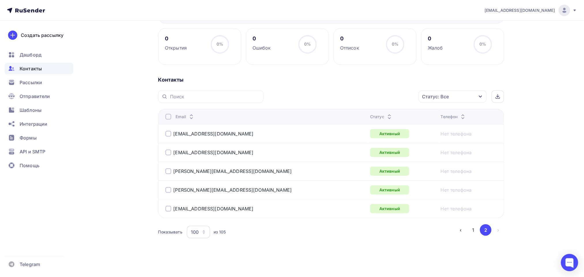
scroll to position [81, 0]
click at [471, 233] on button "1" at bounding box center [474, 230] width 12 height 12
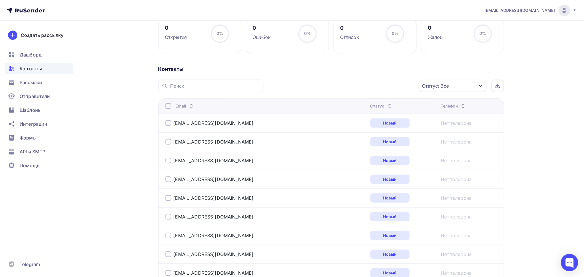
scroll to position [0, 0]
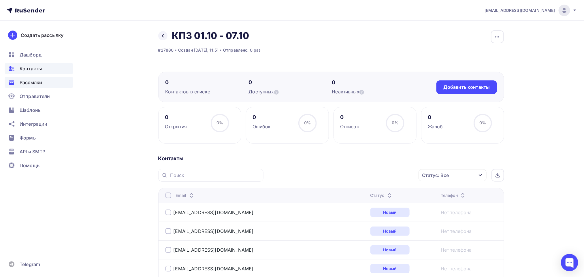
click at [41, 81] on span "Рассылки" at bounding box center [31, 82] width 22 height 7
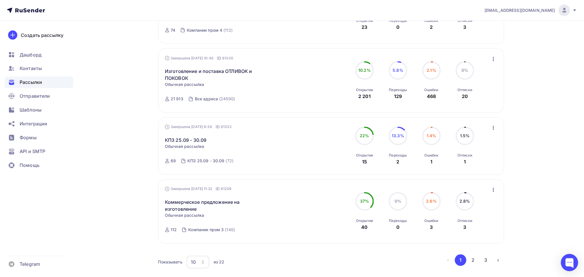
scroll to position [519, 0]
click at [191, 143] on link "КПЗ 25.09 - 30.09" at bounding box center [186, 139] width 42 height 7
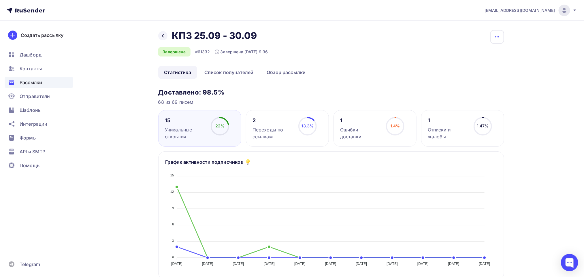
click at [498, 42] on button "button" at bounding box center [497, 37] width 14 height 14
click at [487, 58] on div "Копировать" at bounding box center [475, 55] width 55 height 7
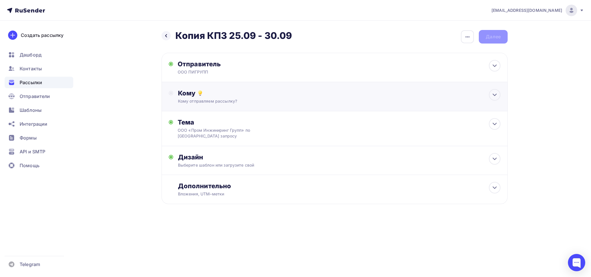
click at [217, 91] on div "Кому" at bounding box center [339, 93] width 322 height 8
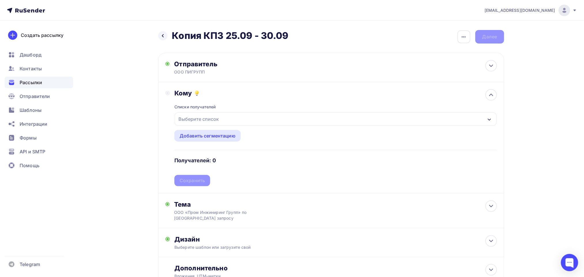
click at [214, 120] on div "Выберите список" at bounding box center [198, 119] width 45 height 10
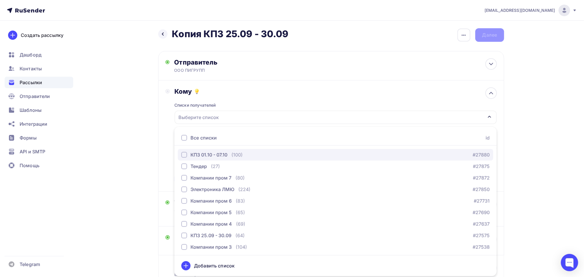
click at [200, 153] on div "КПЗ 01.10 - 07.10" at bounding box center [209, 154] width 37 height 7
click at [261, 111] on div "КПЗ 01.10 - 07.10" at bounding box center [336, 117] width 322 height 13
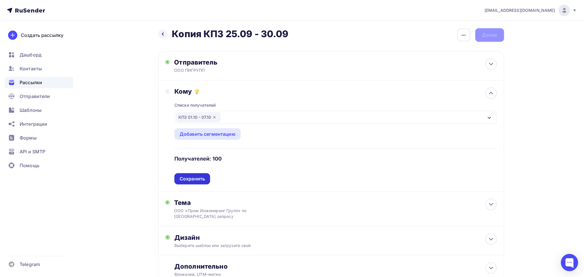
click at [188, 176] on div "Сохранить" at bounding box center [192, 178] width 36 height 11
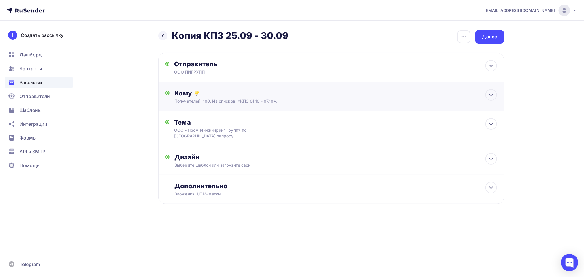
scroll to position [0, 0]
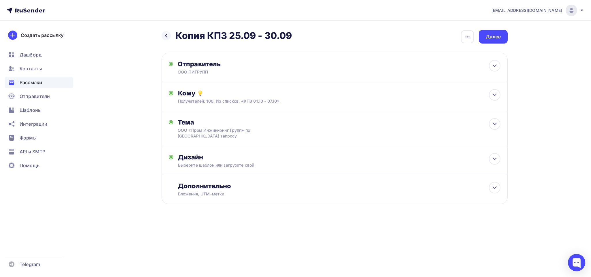
click at [209, 38] on h2 "Копия КПЗ 25.09 - 30.09" at bounding box center [233, 36] width 116 height 12
click at [472, 31] on div "button" at bounding box center [467, 36] width 13 height 13
click at [449, 67] on div "Переименовать рассылку" at bounding box center [436, 66] width 71 height 7
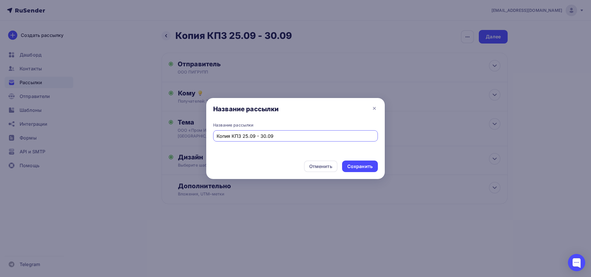
drag, startPoint x: 282, startPoint y: 133, endPoint x: 158, endPoint y: 135, distance: 123.7
click at [158, 135] on div "Название рассылки Название рассылки Копия КПЗ 25.09 - 30.09 Отменить Сохранить" at bounding box center [295, 138] width 591 height 277
type input "КПЗ 01.10 - 07.10"
click at [359, 165] on div "Сохранить" at bounding box center [359, 166] width 25 height 7
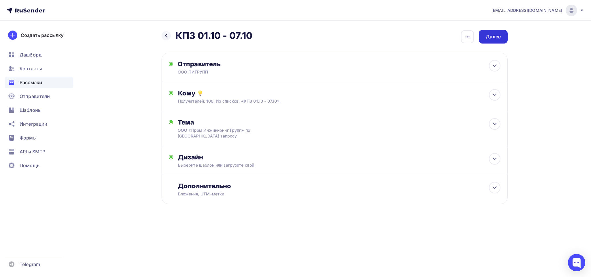
click at [495, 35] on div "Далее" at bounding box center [492, 36] width 15 height 7
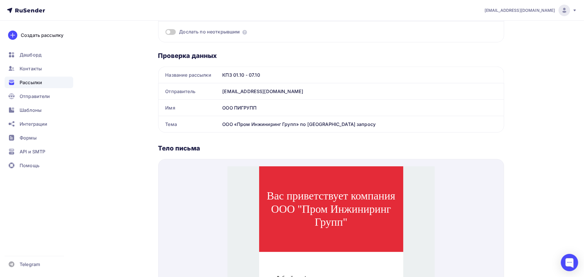
scroll to position [10, 0]
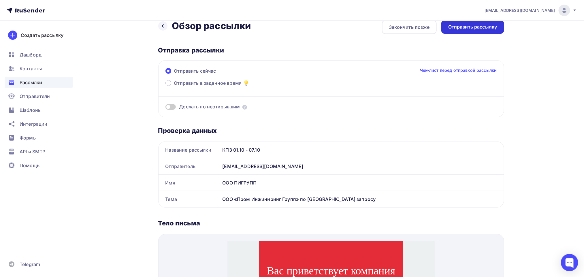
click at [478, 22] on div "Отправить рассылку" at bounding box center [472, 27] width 63 height 14
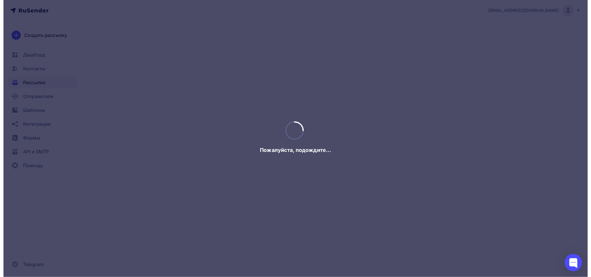
scroll to position [0, 0]
